Goal: Information Seeking & Learning: Check status

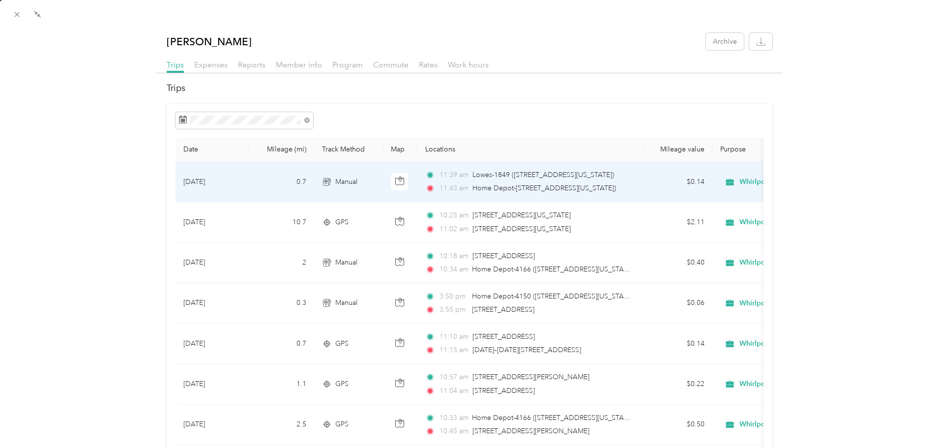
scroll to position [379, 0]
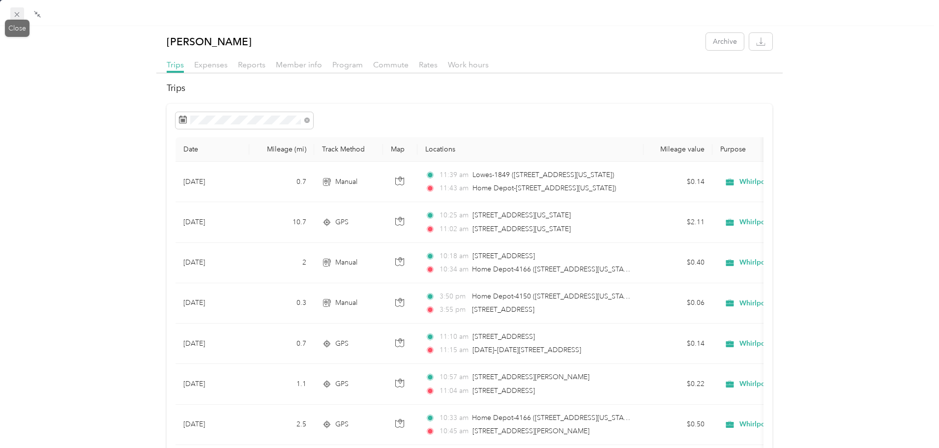
click at [14, 12] on icon at bounding box center [17, 14] width 8 height 8
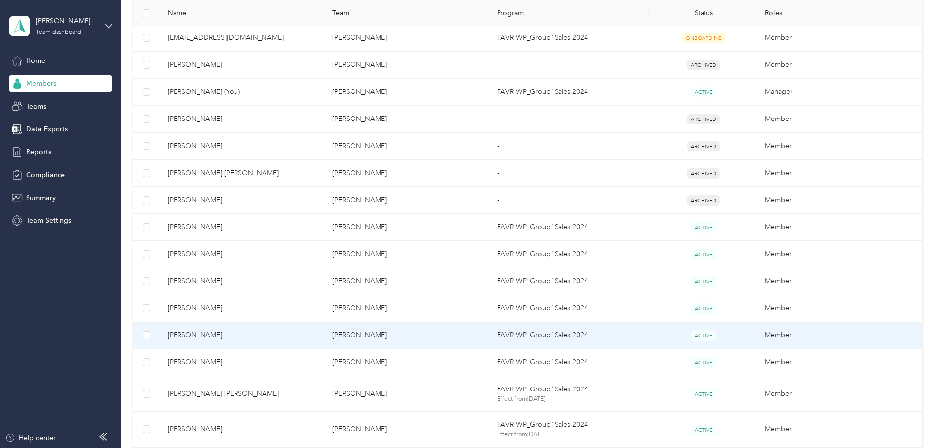
scroll to position [295, 0]
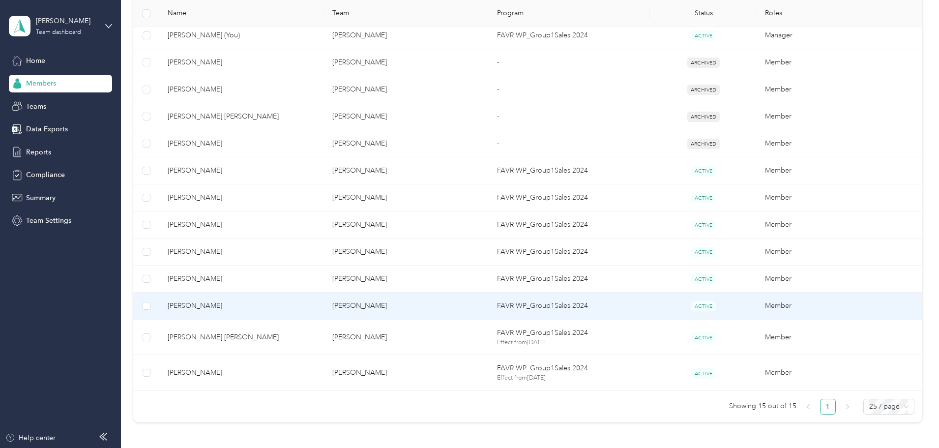
click at [312, 302] on span "[PERSON_NAME]" at bounding box center [242, 305] width 149 height 11
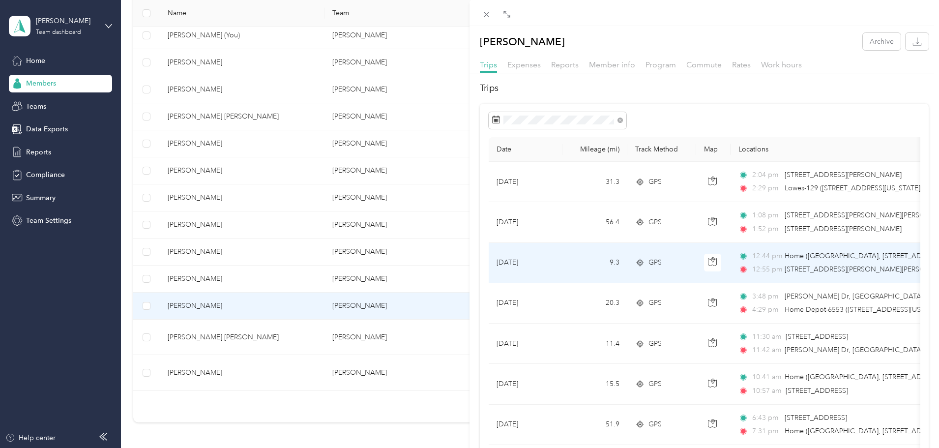
click at [827, 252] on span "Home ([GEOGRAPHIC_DATA], [STREET_ADDRESS] , [GEOGRAPHIC_DATA], [GEOGRAPHIC_DATA…" at bounding box center [941, 256] width 314 height 8
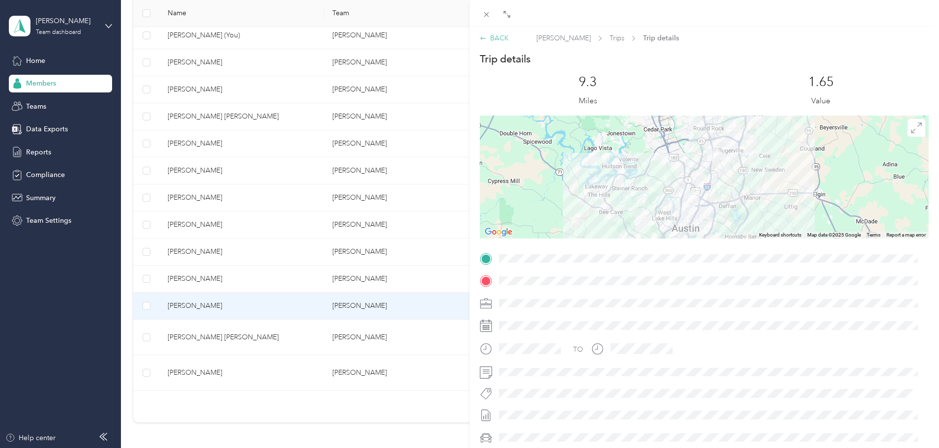
click at [496, 42] on div "BACK" at bounding box center [494, 38] width 29 height 10
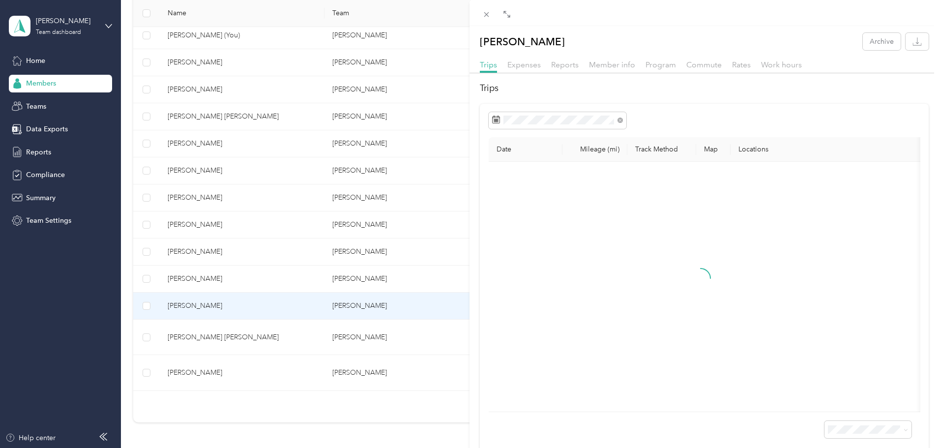
click at [286, 309] on div "[PERSON_NAME] Archive Trips Expenses Reports Member info Program Commute Rates …" at bounding box center [469, 224] width 939 height 448
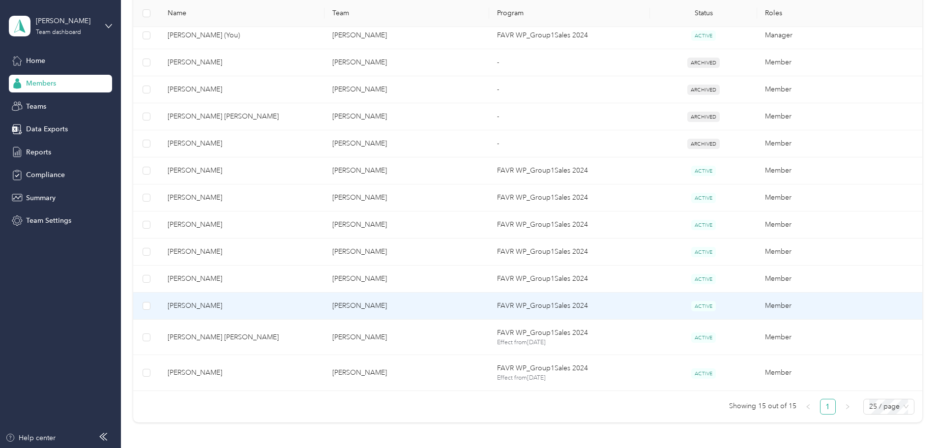
click at [286, 309] on span "[PERSON_NAME]" at bounding box center [242, 305] width 149 height 11
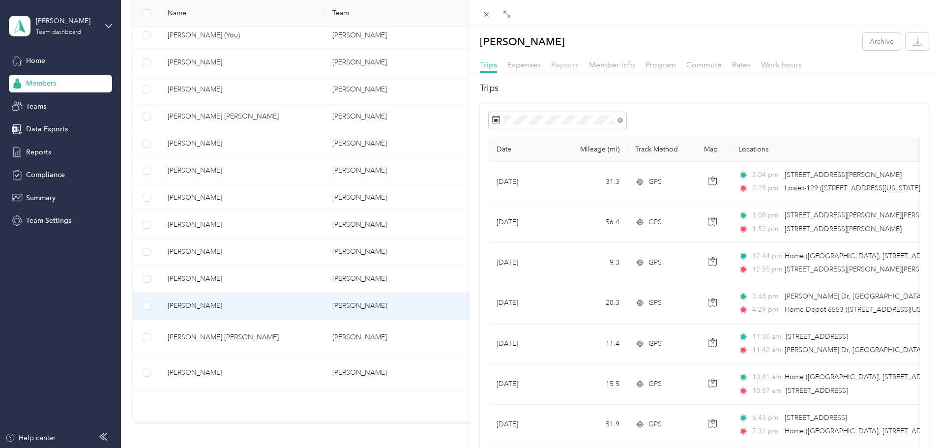
click at [567, 64] on span "Reports" at bounding box center [565, 64] width 28 height 9
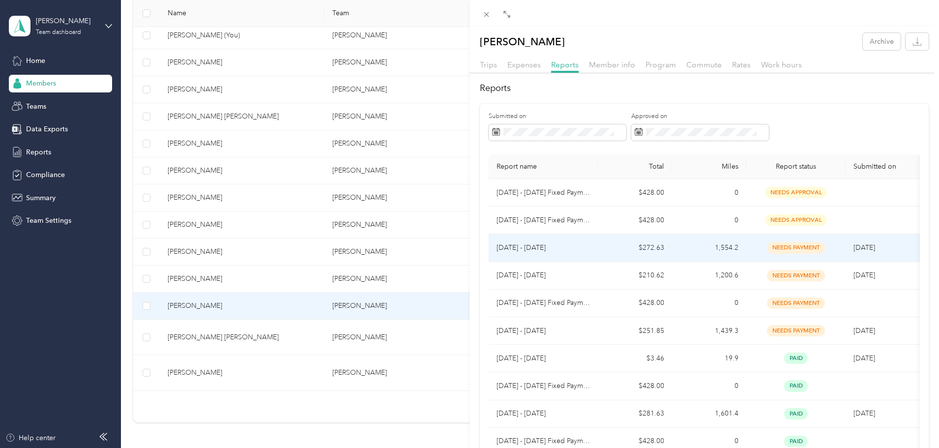
click at [594, 252] on td "[DATE] - [DATE]" at bounding box center [543, 248] width 109 height 28
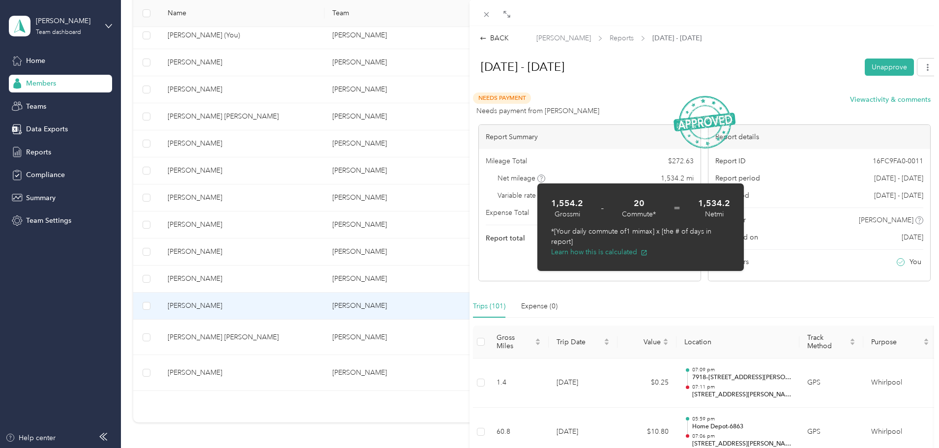
click at [613, 167] on div "Mileage Total $ 272.63 Net mileage 1,534.2 mi Variable rate $ 0.1777 / mi Expen…" at bounding box center [590, 200] width 222 height 102
